Goal: Transaction & Acquisition: Download file/media

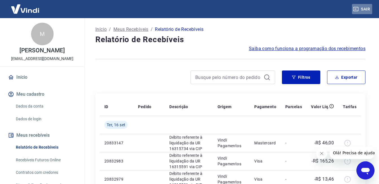
click at [362, 13] on button "Sair" at bounding box center [362, 9] width 20 height 10
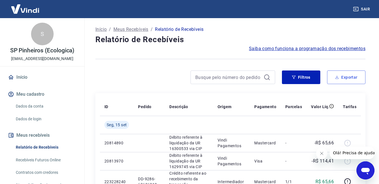
click at [341, 82] on button "Exportar" at bounding box center [346, 77] width 38 height 14
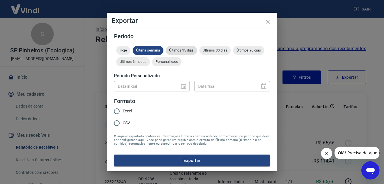
click at [175, 48] on div "Últimos 15 dias" at bounding box center [181, 50] width 31 height 9
click at [123, 108] on span "Excel" at bounding box center [127, 111] width 9 height 6
click at [123, 108] on input "Excel" at bounding box center [117, 111] width 12 height 12
radio input "true"
click at [155, 155] on button "Exportar" at bounding box center [192, 160] width 156 height 12
